Goal: Information Seeking & Learning: Compare options

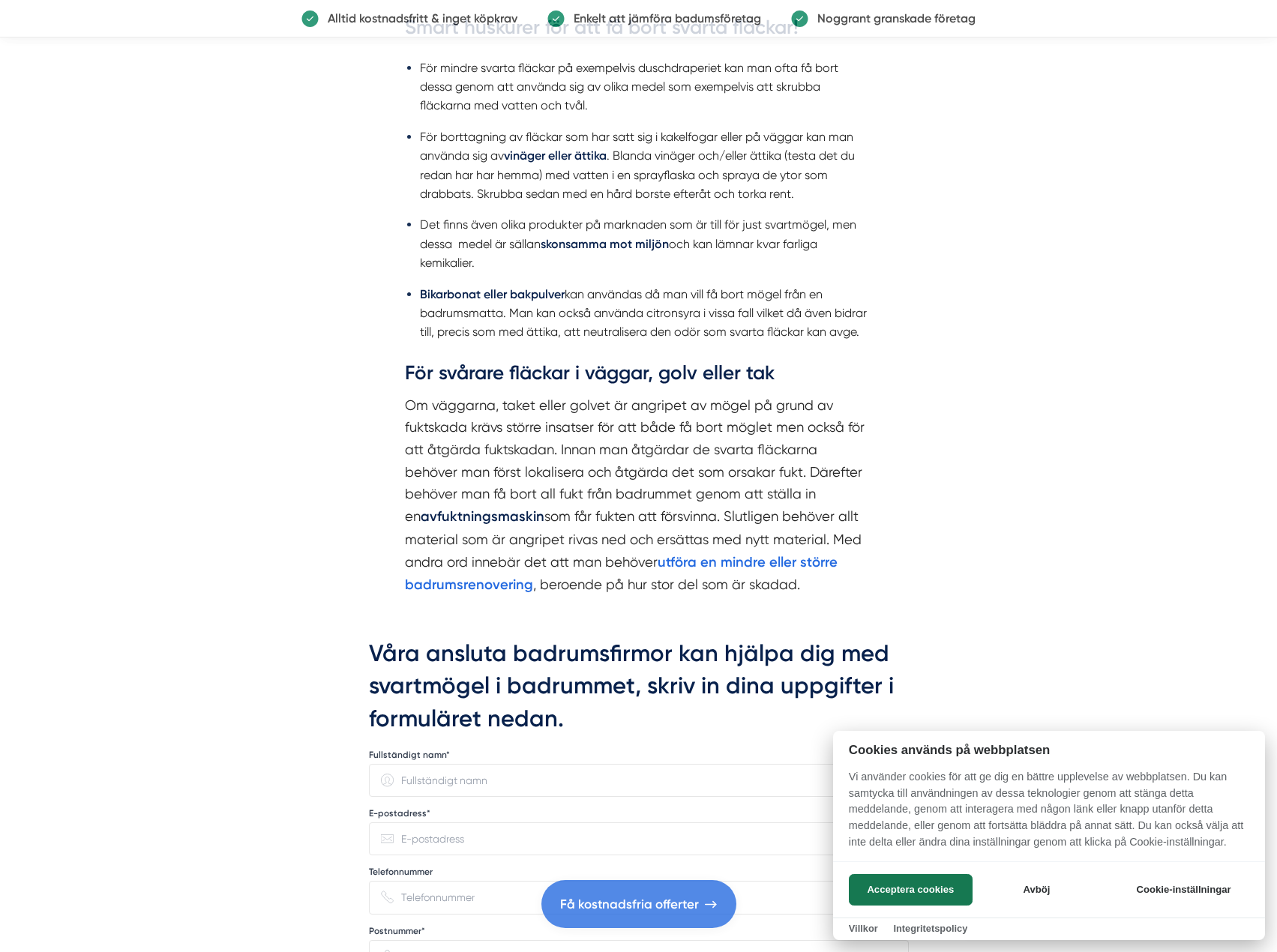
scroll to position [1799, 0]
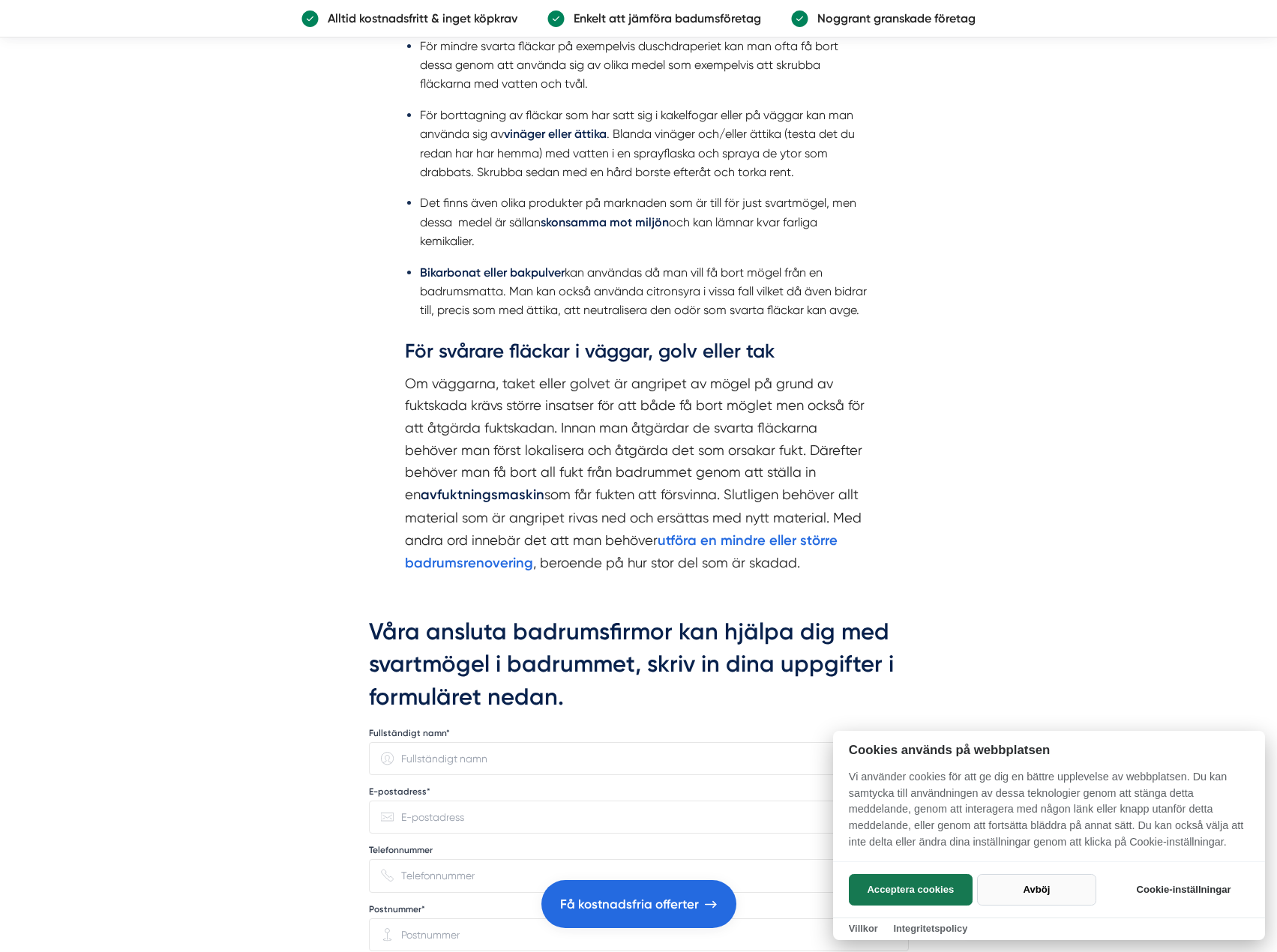
click at [1038, 894] on button "Avböj" at bounding box center [1036, 889] width 119 height 31
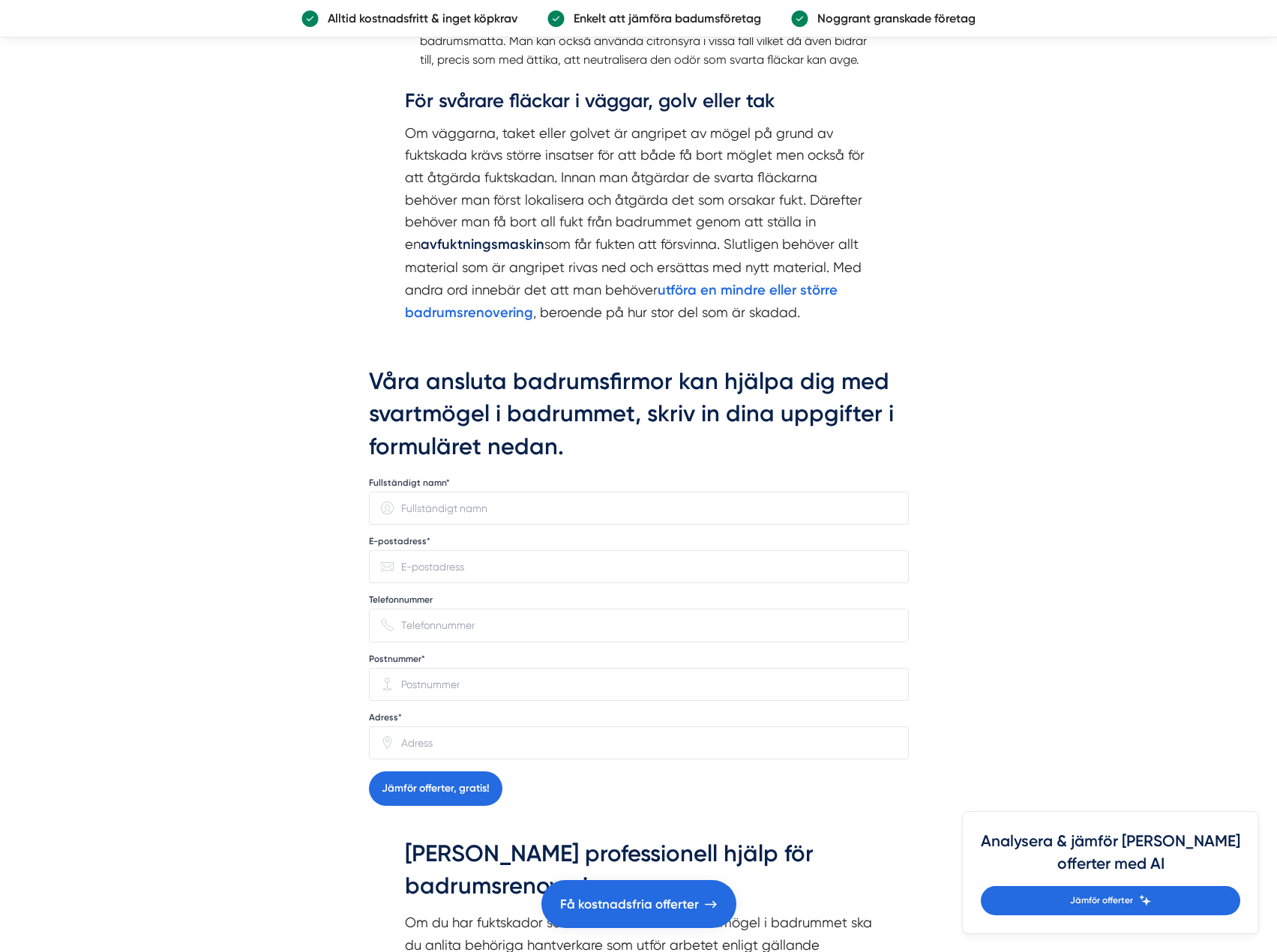
scroll to position [2099, 0]
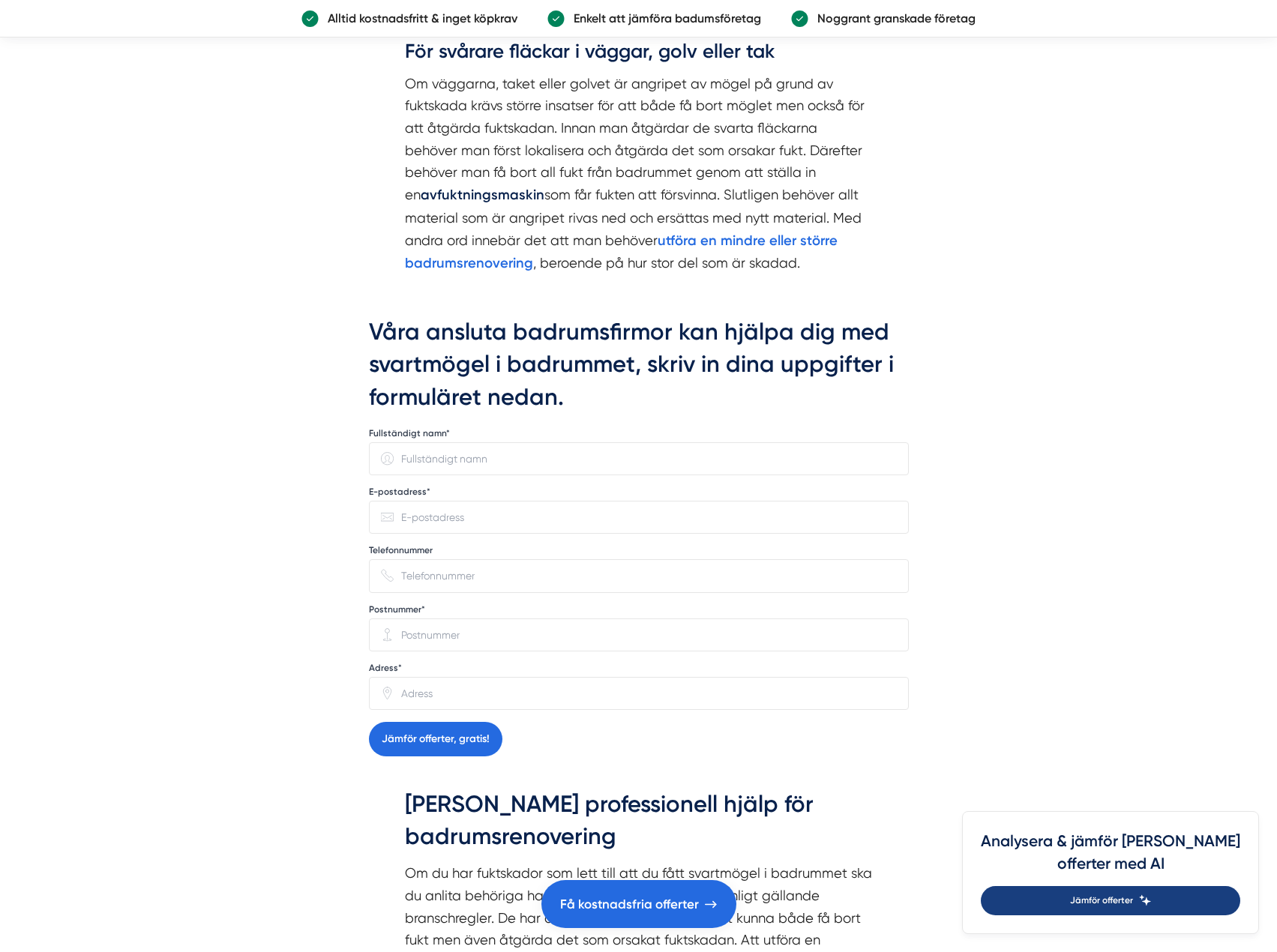
click at [1180, 899] on link "Jämför offerter" at bounding box center [1110, 901] width 259 height 29
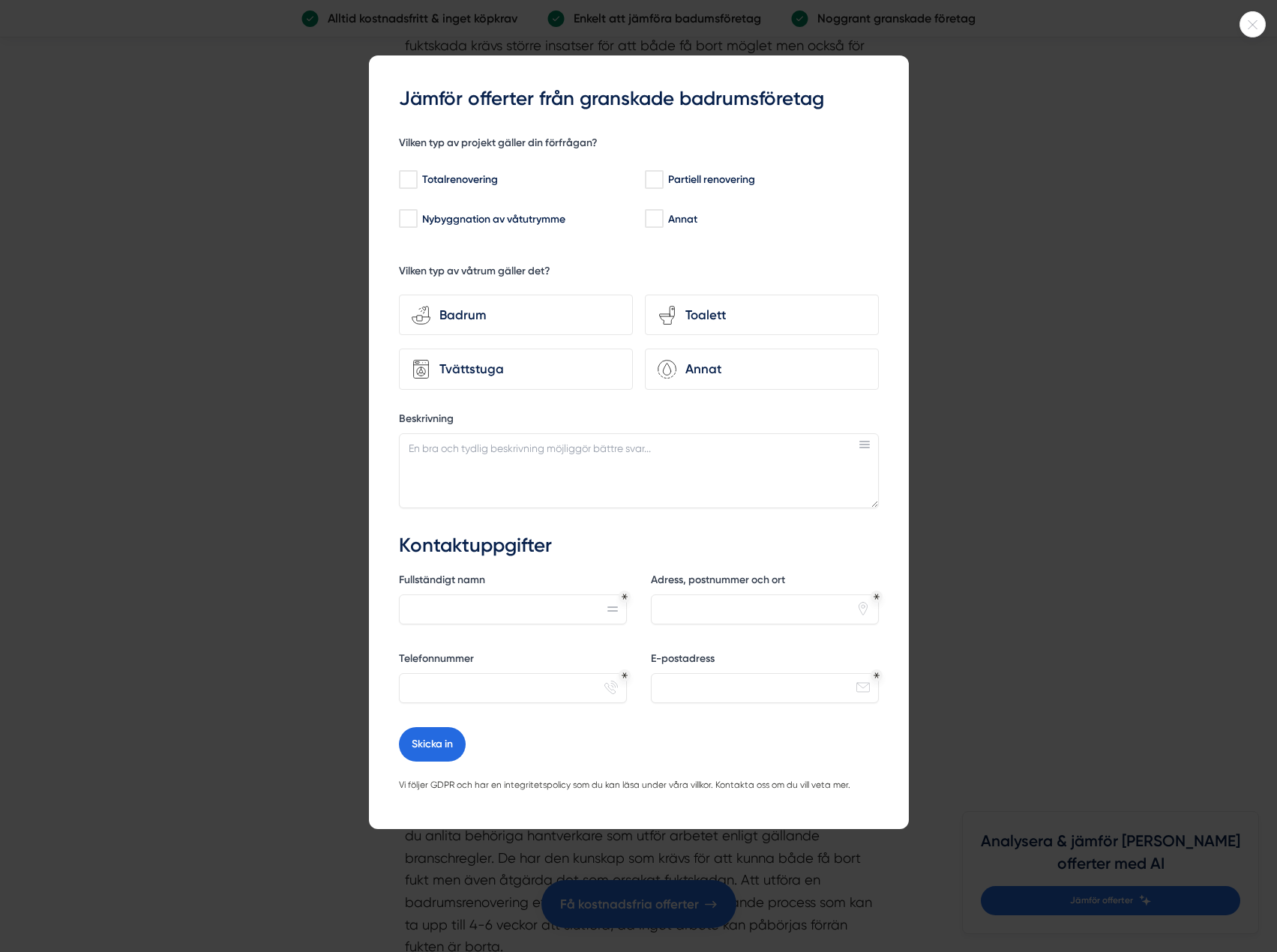
scroll to position [2324, 0]
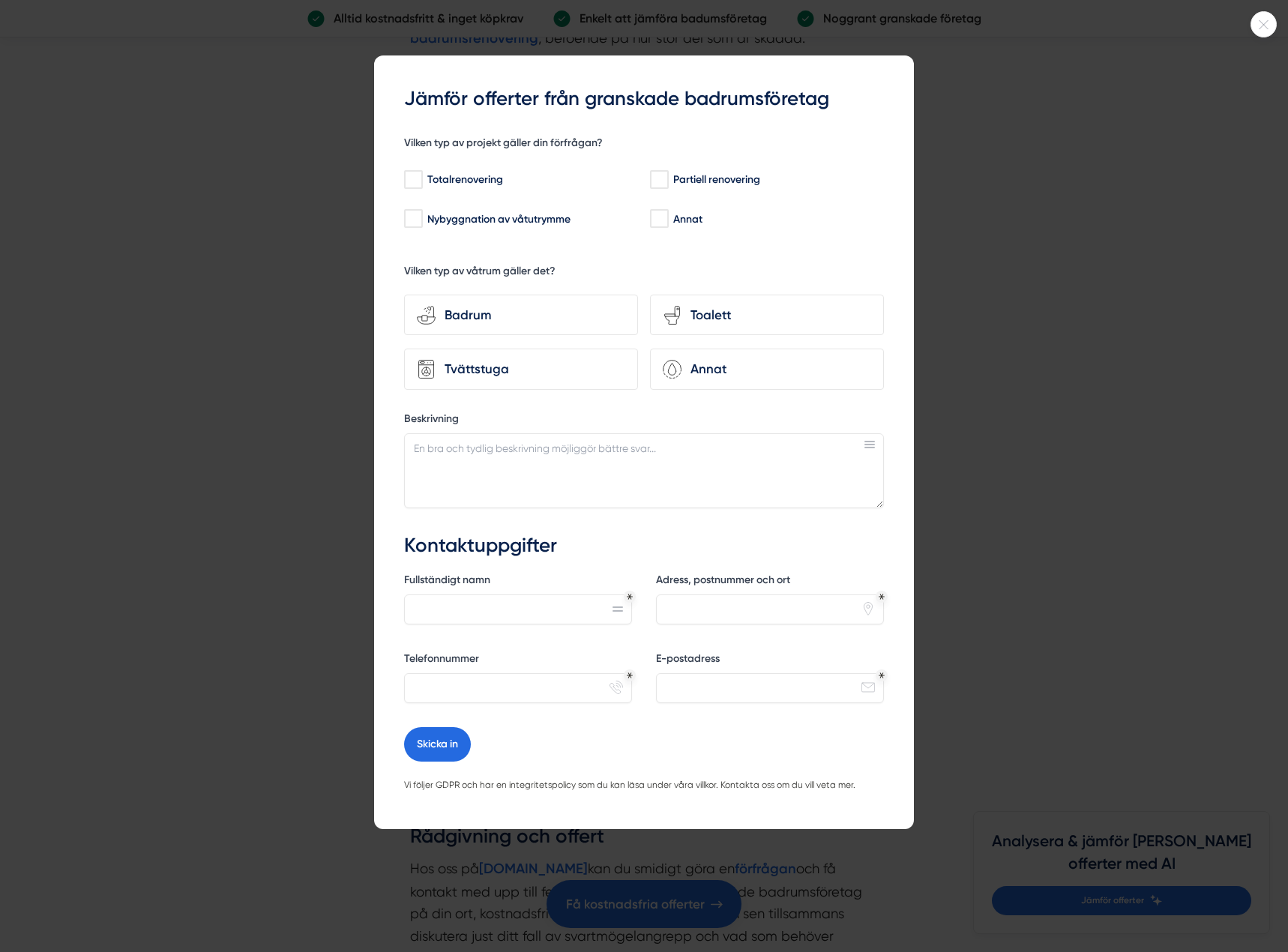
click at [1266, 30] on div at bounding box center [1263, 25] width 26 height 26
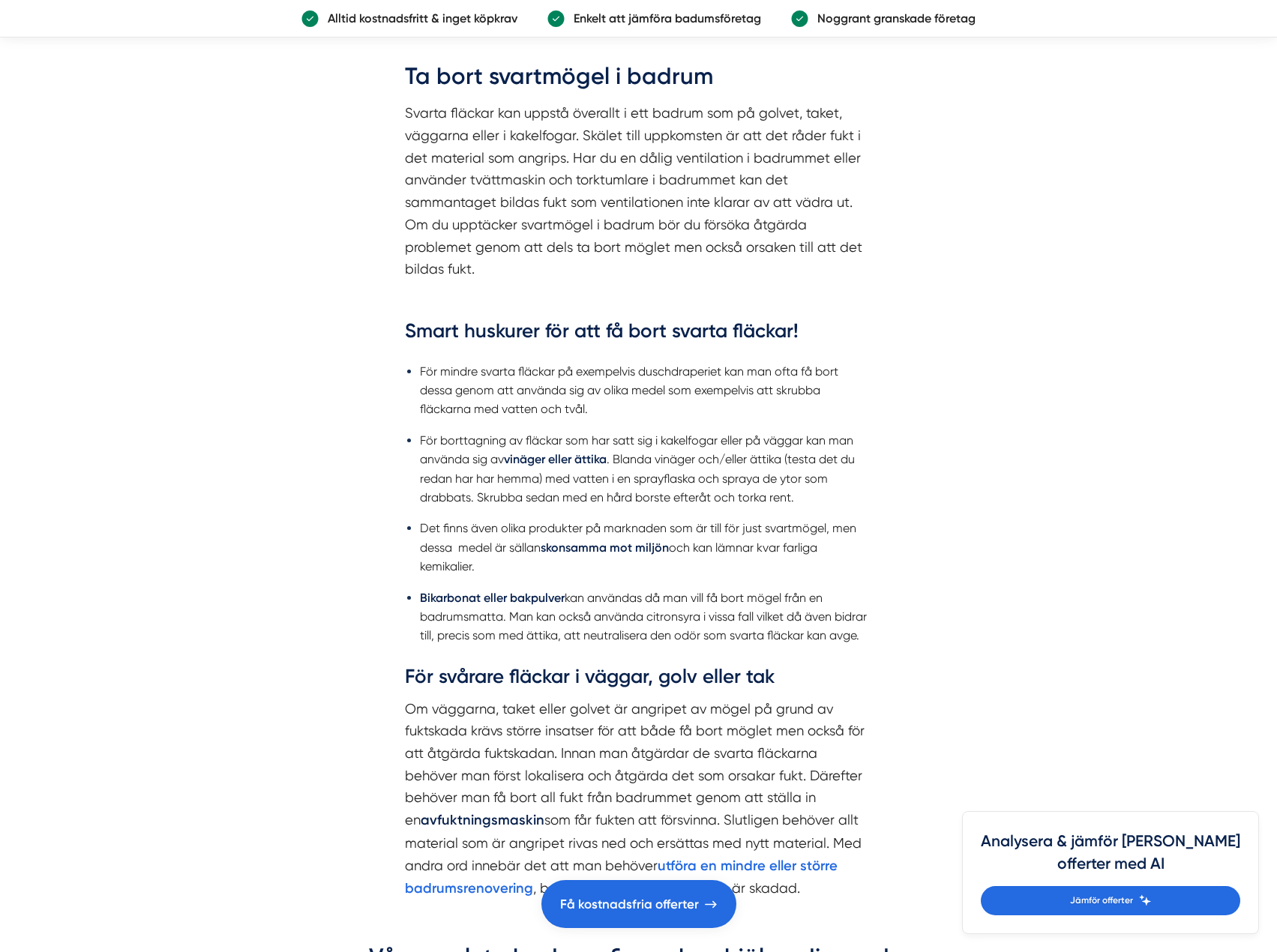
scroll to position [1499, 0]
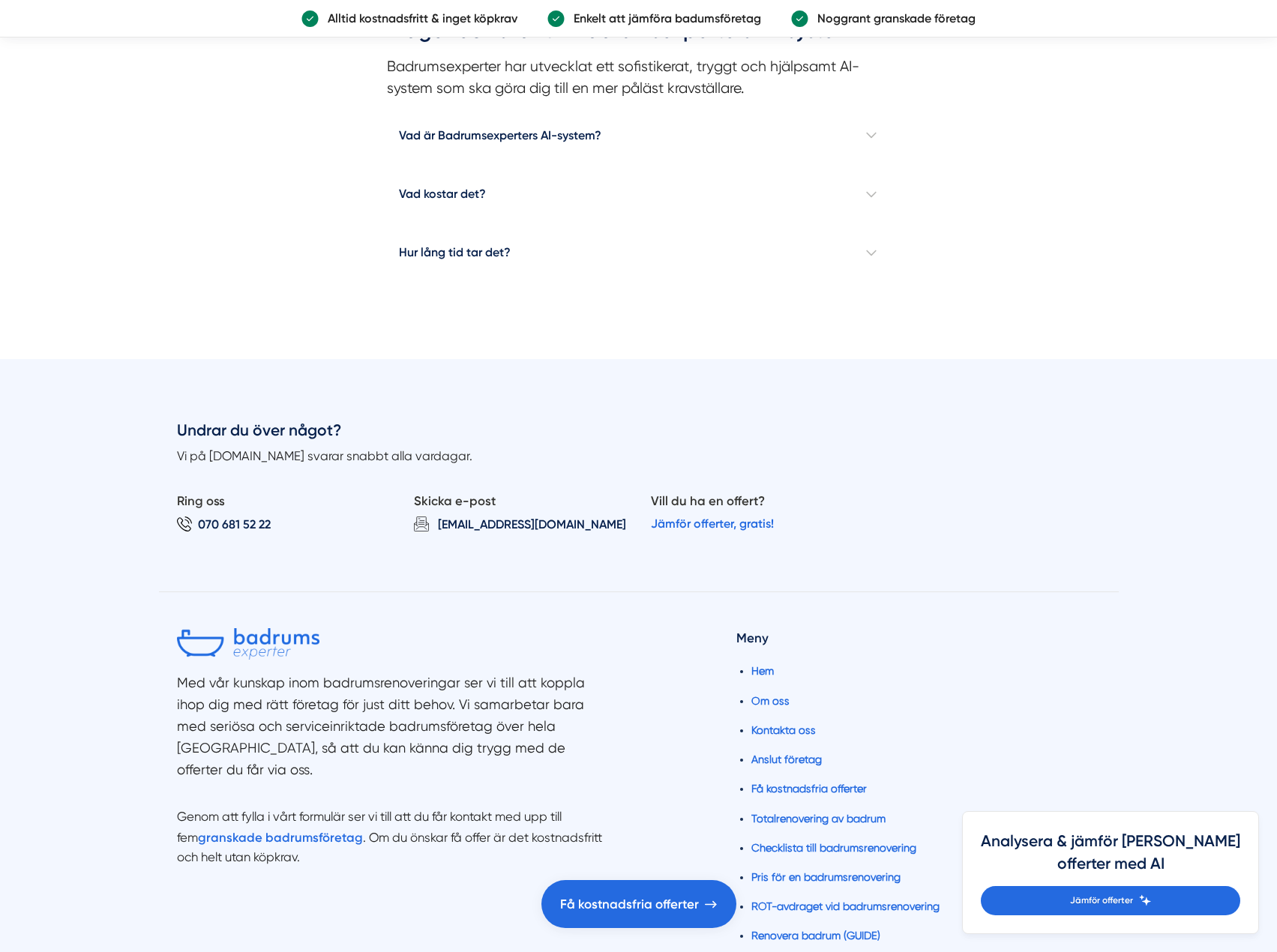
scroll to position [1885, 0]
